Goal: Task Accomplishment & Management: Use online tool/utility

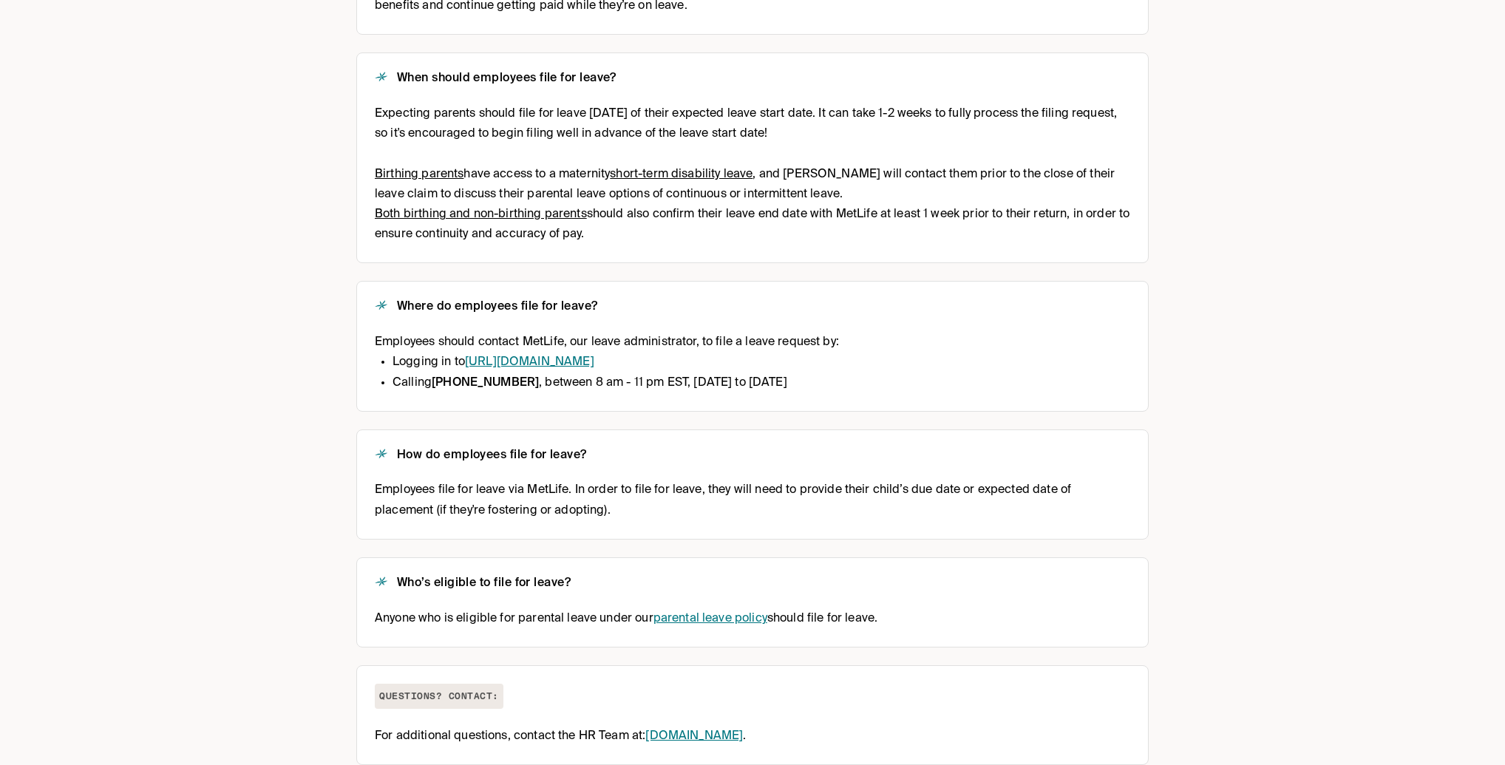
scroll to position [355, 0]
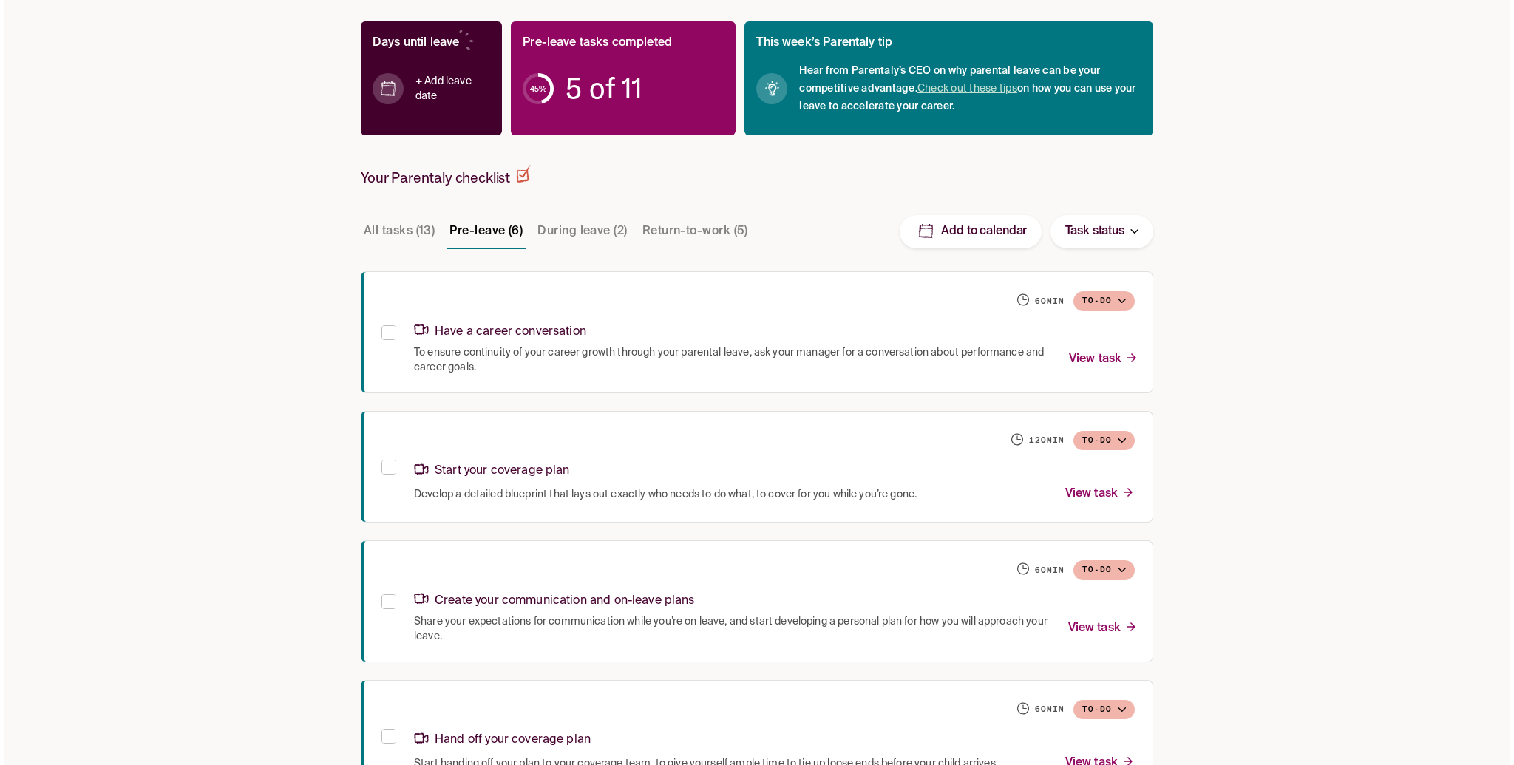
scroll to position [363, 0]
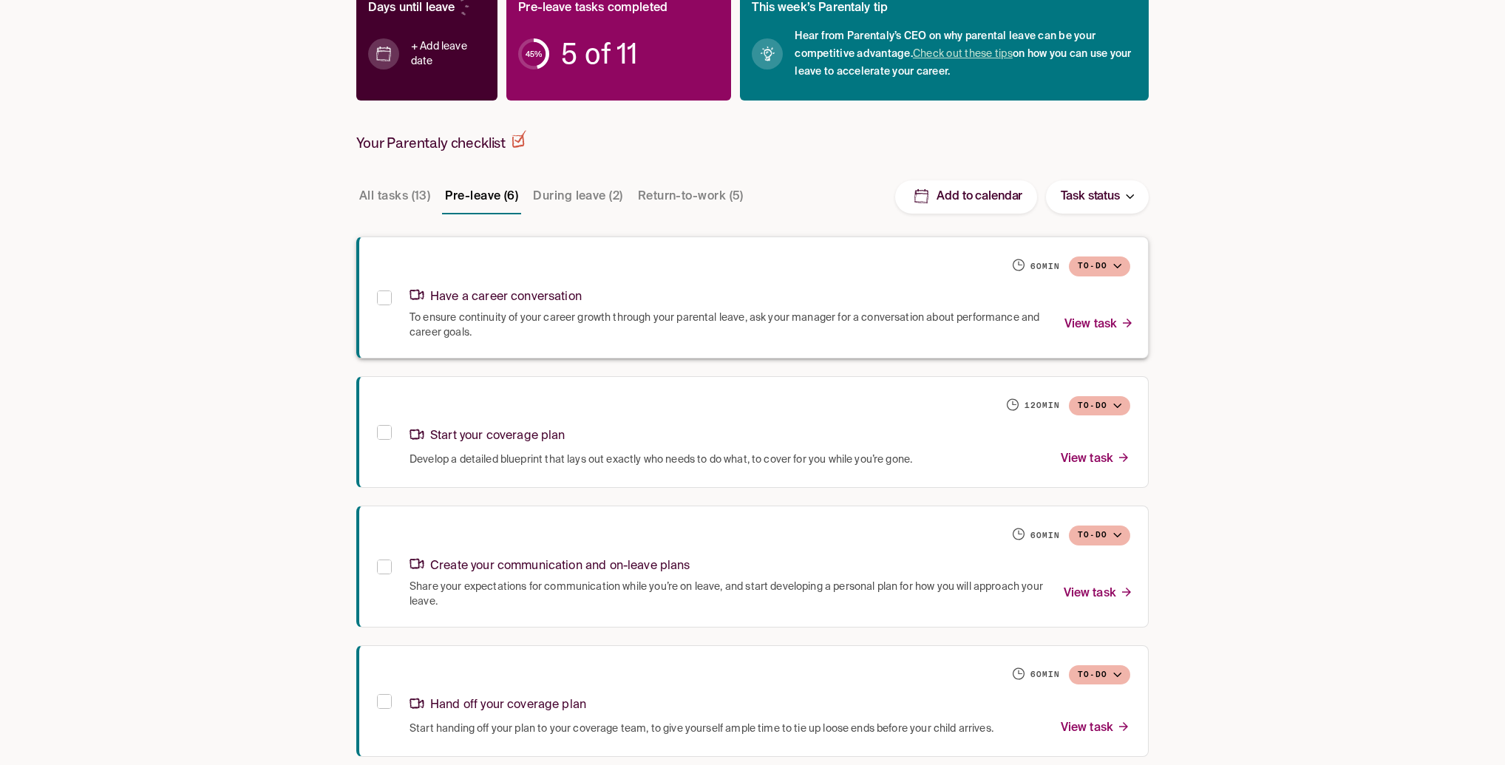
click at [1086, 322] on p "View task" at bounding box center [1100, 325] width 70 height 20
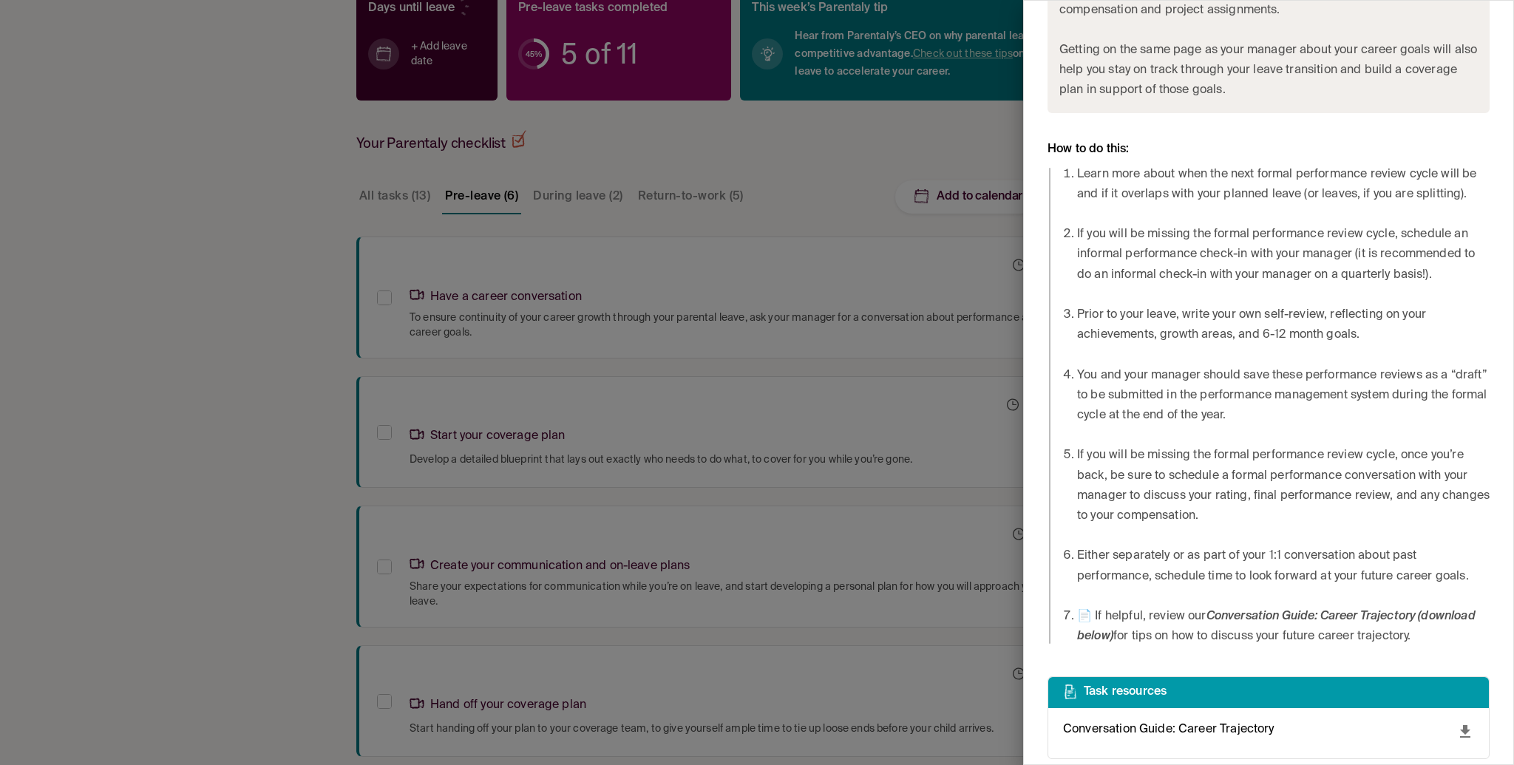
scroll to position [759, 0]
